Goal: Contribute content: Contribute content

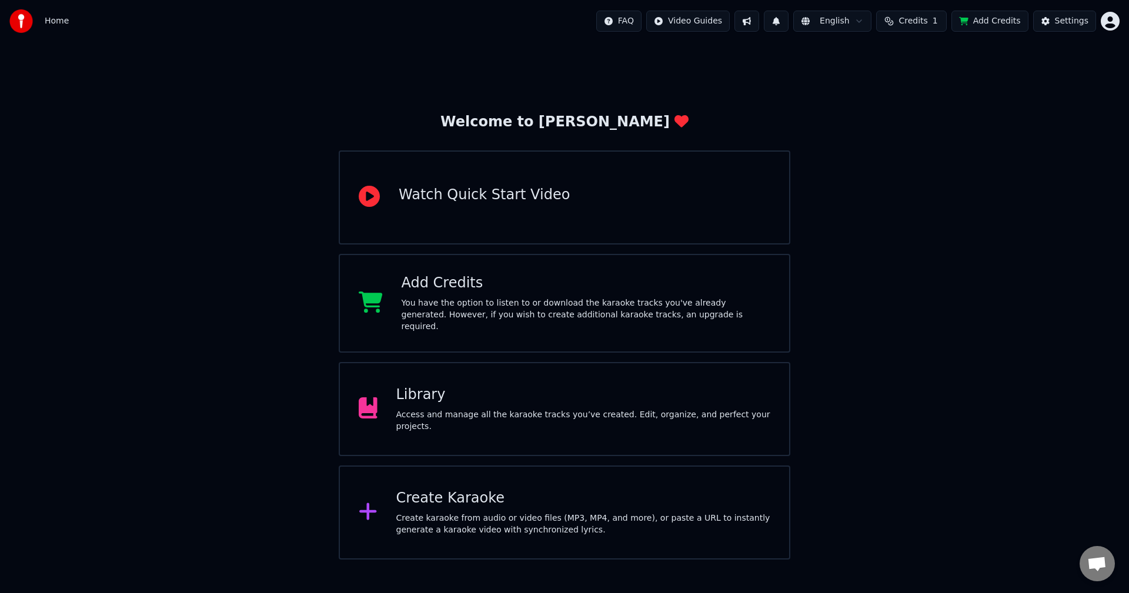
click at [490, 205] on div "Watch Quick Start Video" at bounding box center [484, 198] width 171 height 24
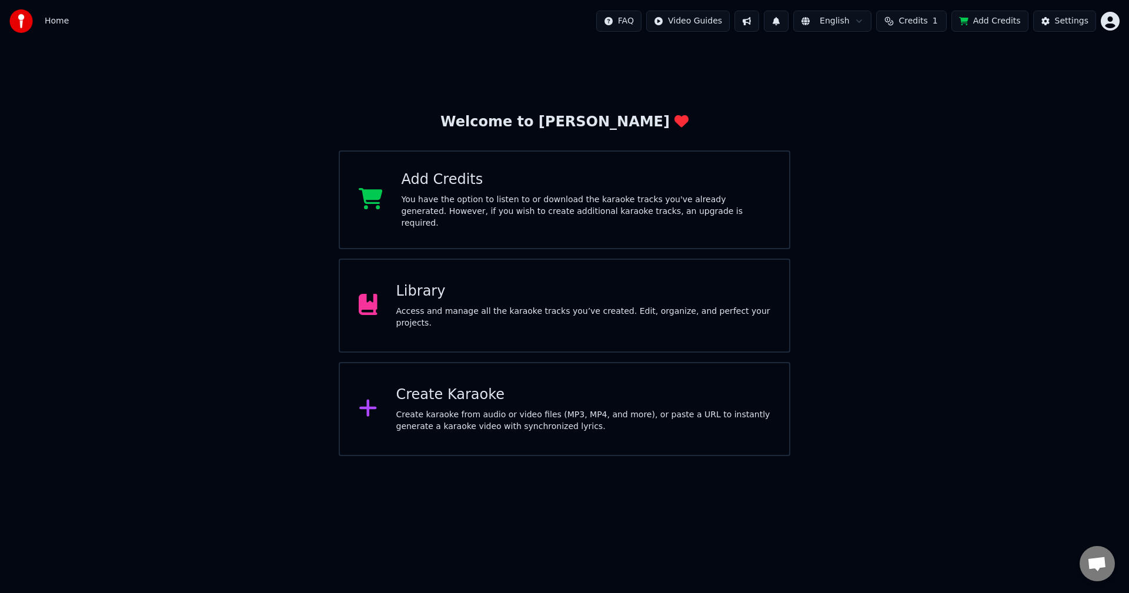
click at [19, 25] on img at bounding box center [21, 21] width 24 height 24
click at [1082, 24] on div "Settings" at bounding box center [1072, 21] width 34 height 12
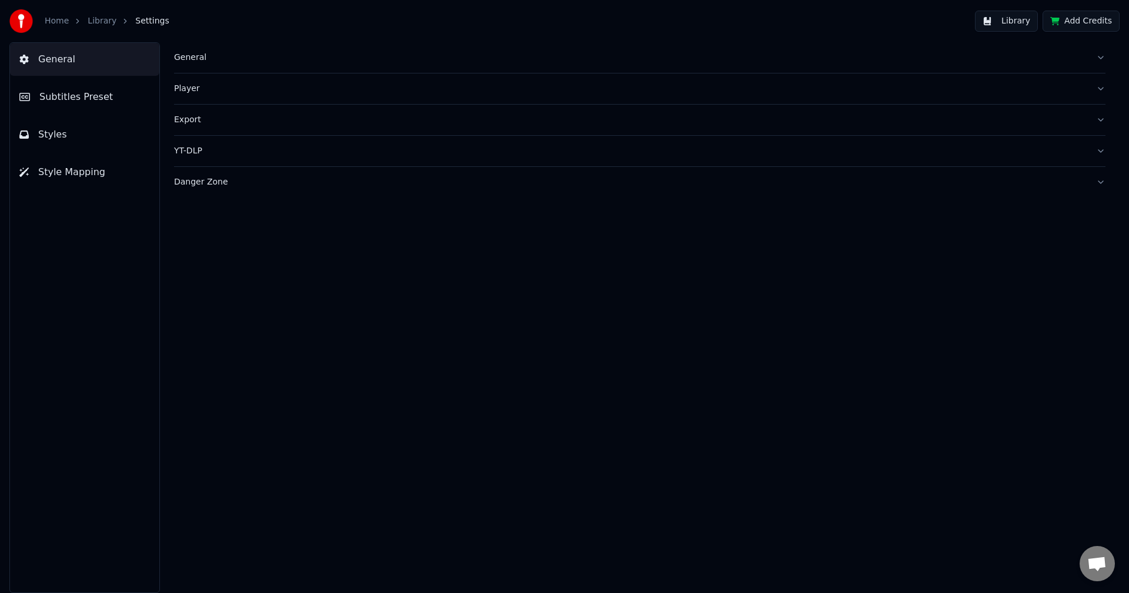
click at [39, 58] on span "General" at bounding box center [56, 59] width 37 height 14
click at [66, 26] on link "Home" at bounding box center [57, 21] width 24 height 12
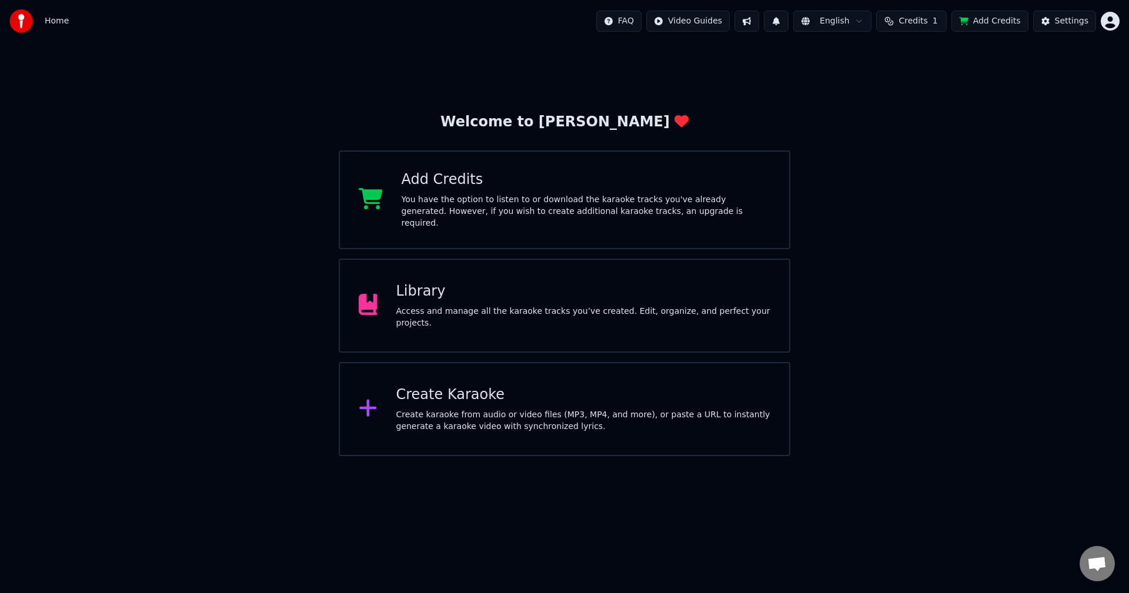
click at [1090, 567] on span "Open chat" at bounding box center [1096, 565] width 19 height 16
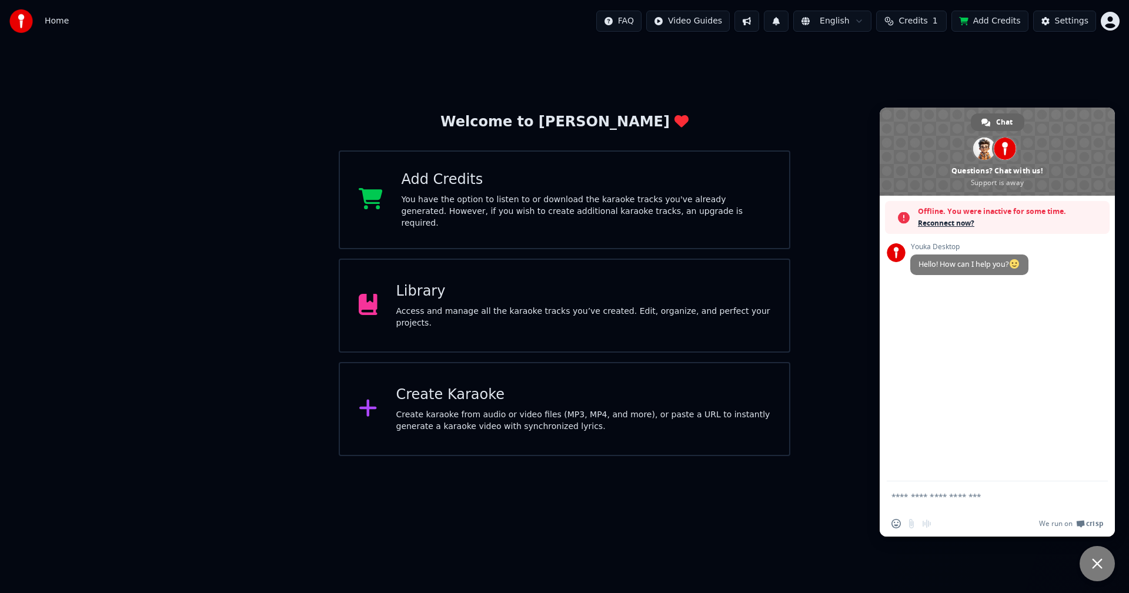
click at [963, 490] on form at bounding box center [984, 498] width 186 height 32
click at [959, 496] on textarea "Compose your message..." at bounding box center [984, 497] width 186 height 11
click at [820, 456] on html "Home FAQ Video Guides English Credits 1 Add Credits Settings Welcome to Youka A…" at bounding box center [564, 228] width 1129 height 456
click at [1001, 95] on div "Welcome to Youka Add Credits You have the option to listen to or download the k…" at bounding box center [564, 249] width 1129 height 414
click at [1100, 568] on span "Close chat" at bounding box center [1097, 564] width 11 height 11
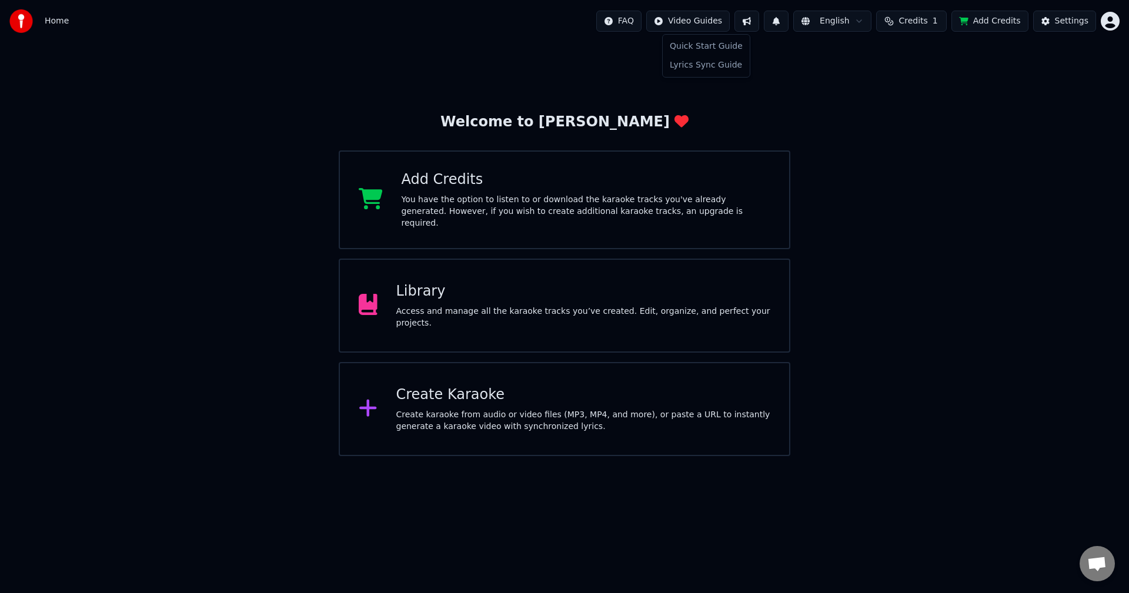
click at [730, 21] on html "Home FAQ Video Guides English Credits 1 Add Credits Settings Welcome to Youka A…" at bounding box center [564, 228] width 1129 height 456
click at [722, 64] on div "Lyrics Sync Guide" at bounding box center [706, 65] width 82 height 19
click at [1108, 21] on html "Home FAQ Video Guides English Credits 1 Add Credits Settings Welcome to Youka A…" at bounding box center [564, 228] width 1129 height 456
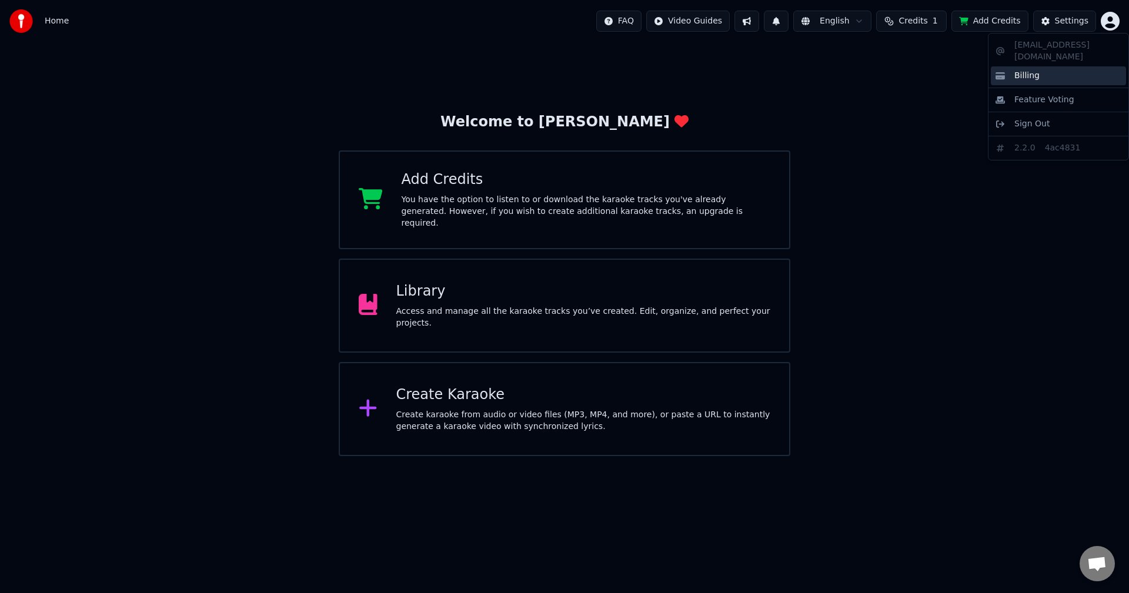
click at [1022, 70] on span "Billing" at bounding box center [1026, 76] width 25 height 12
click at [53, 15] on span "Home" at bounding box center [57, 21] width 24 height 12
click at [445, 299] on div "Library" at bounding box center [583, 291] width 375 height 19
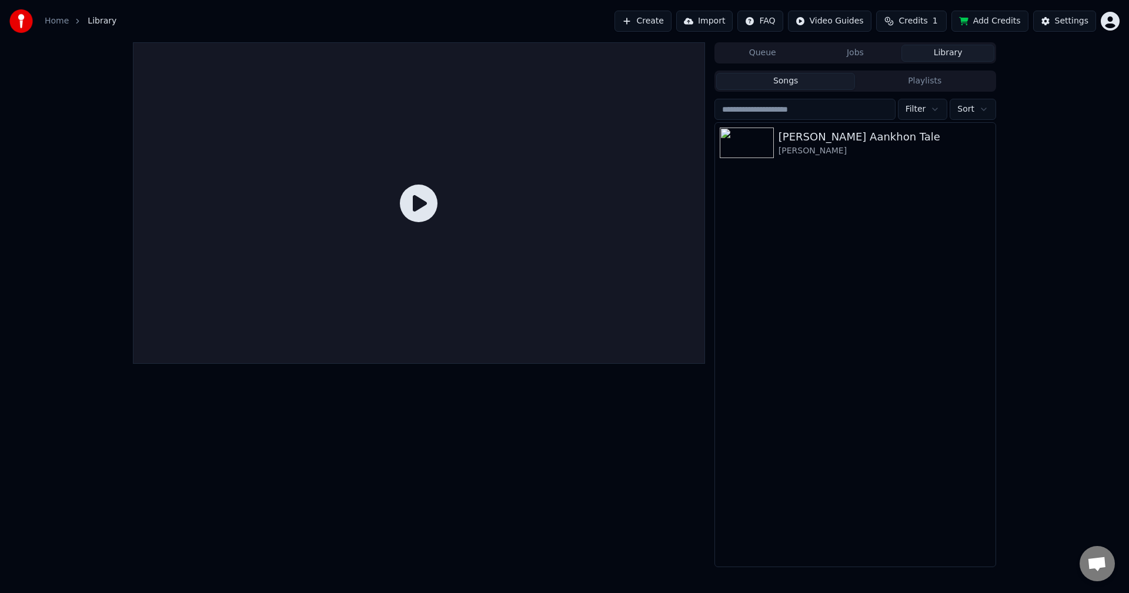
click at [999, 22] on button "Add Credits" at bounding box center [989, 21] width 77 height 21
click at [67, 21] on div "Home" at bounding box center [63, 21] width 37 height 12
click at [58, 22] on link "Home" at bounding box center [57, 21] width 24 height 12
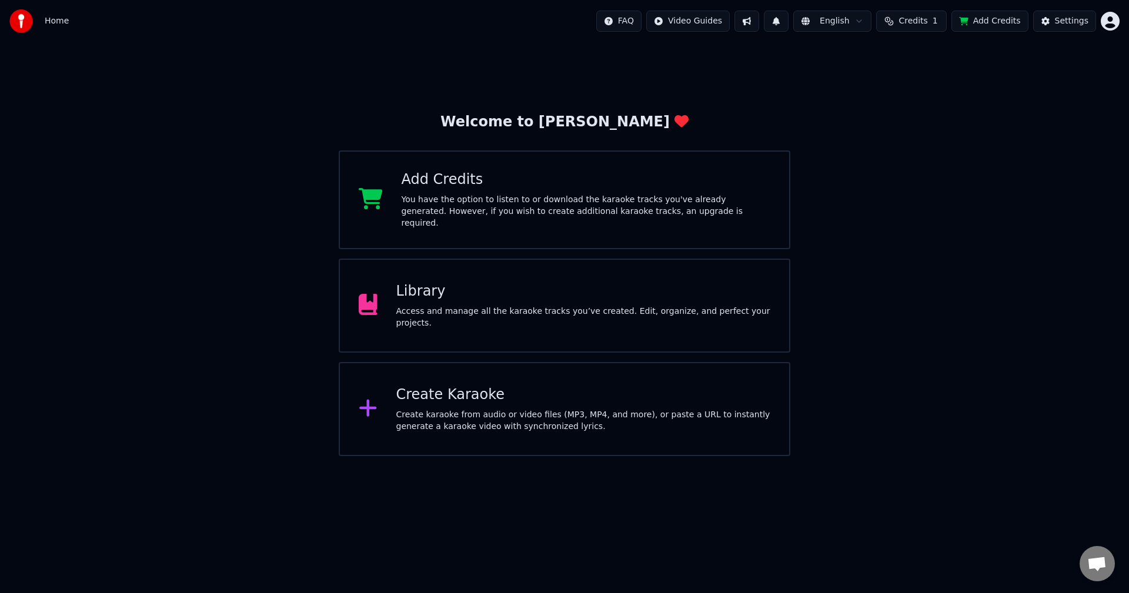
click at [430, 189] on div "Add Credits" at bounding box center [586, 180] width 369 height 19
click at [996, 18] on button "Add Credits" at bounding box center [989, 21] width 77 height 21
click at [416, 395] on div "Create Karaoke" at bounding box center [583, 395] width 375 height 19
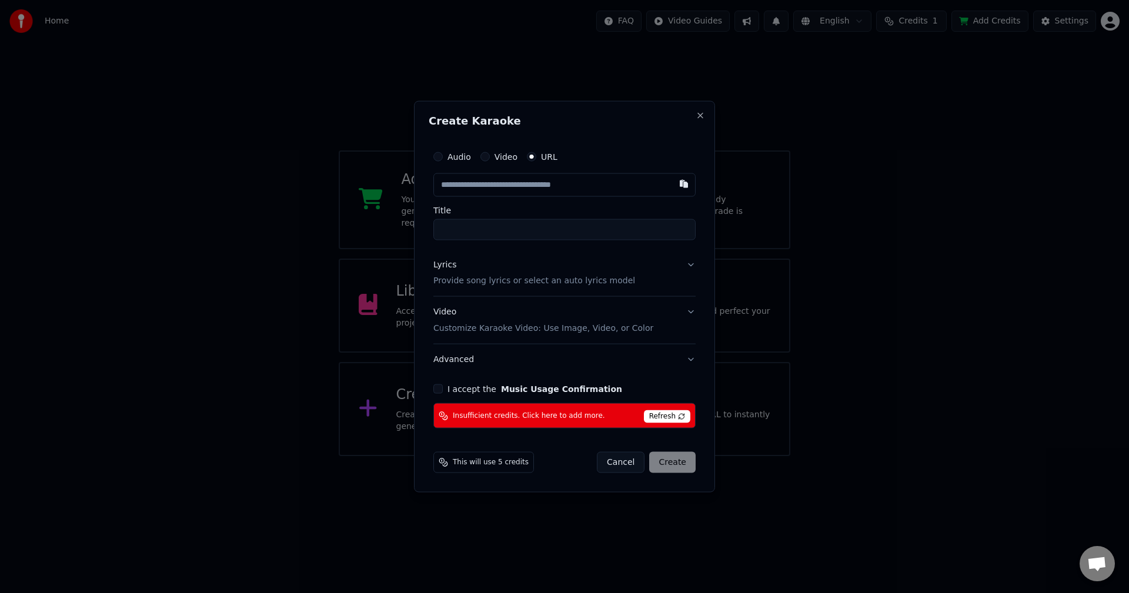
click at [529, 183] on input "text" at bounding box center [564, 185] width 262 height 24
click at [440, 390] on button "I accept the Music Usage Confirmation" at bounding box center [437, 389] width 9 height 9
click at [676, 463] on div "Cancel Create" at bounding box center [646, 462] width 99 height 21
click at [677, 458] on div "Cancel Create" at bounding box center [646, 462] width 99 height 21
click at [704, 110] on div "Create Karaoke Audio Video URL Title Lyrics Provide song lyrics or select an au…" at bounding box center [564, 297] width 301 height 392
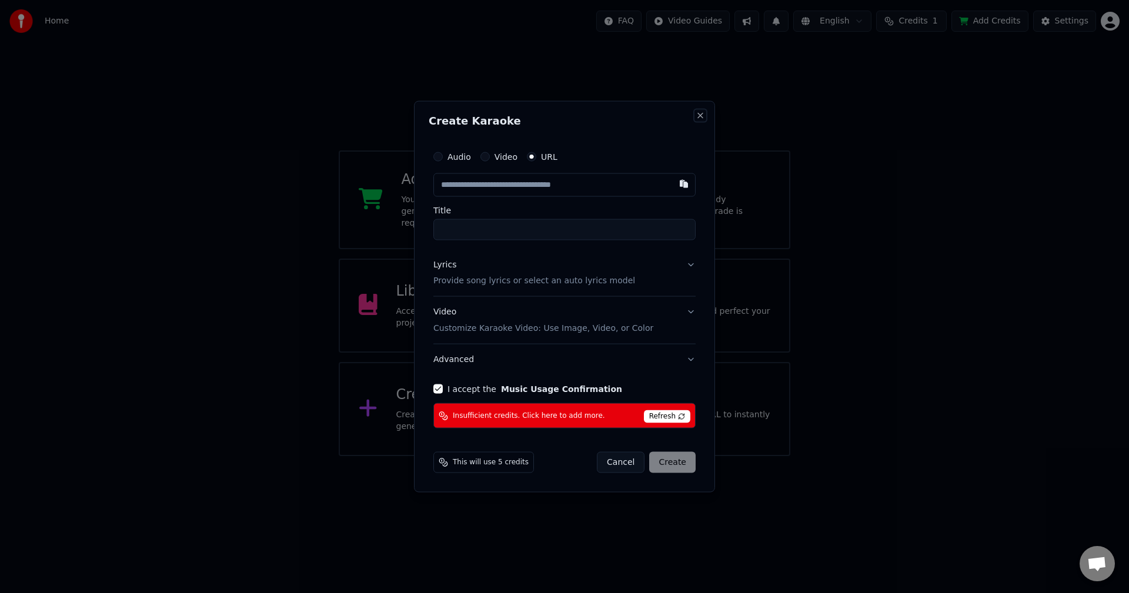
click at [704, 119] on button "Close" at bounding box center [700, 115] width 9 height 9
